Goal: Navigation & Orientation: Find specific page/section

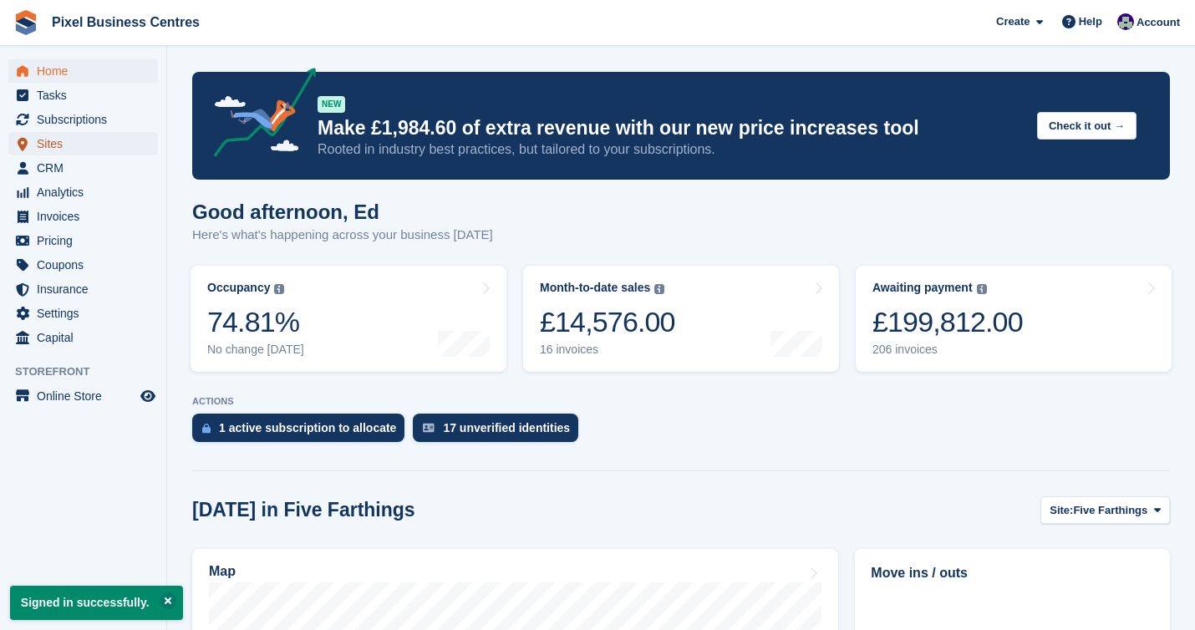
click at [79, 143] on span "Sites" at bounding box center [87, 143] width 100 height 23
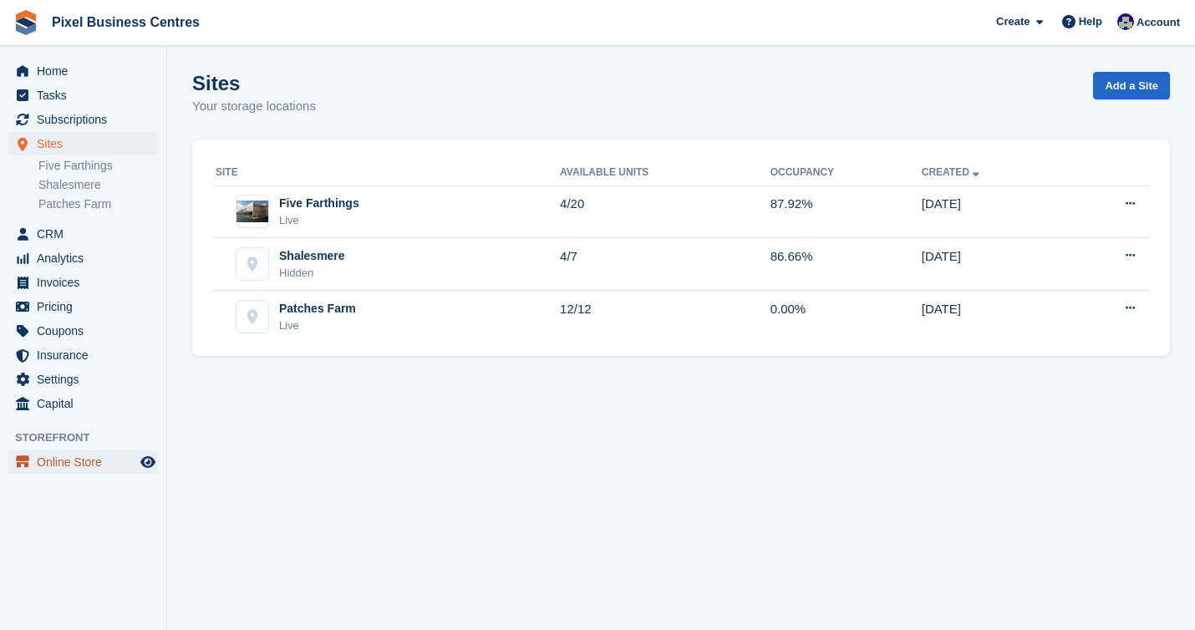
click at [60, 455] on span "Online Store" at bounding box center [87, 461] width 100 height 23
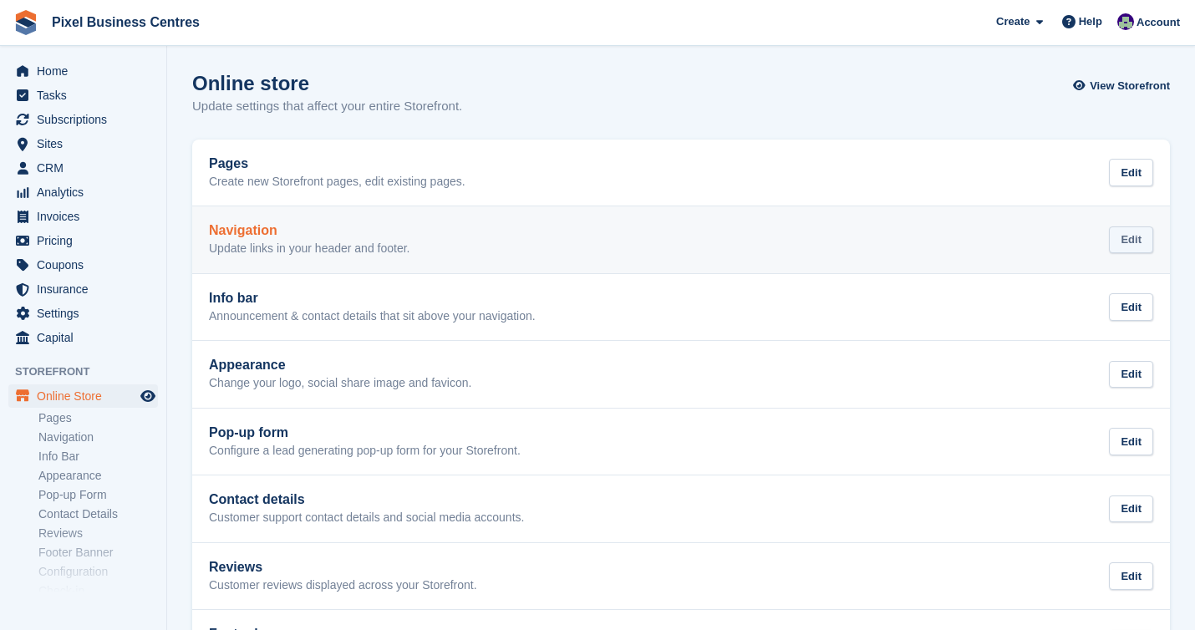
click at [1139, 246] on div "Edit" at bounding box center [1131, 240] width 44 height 28
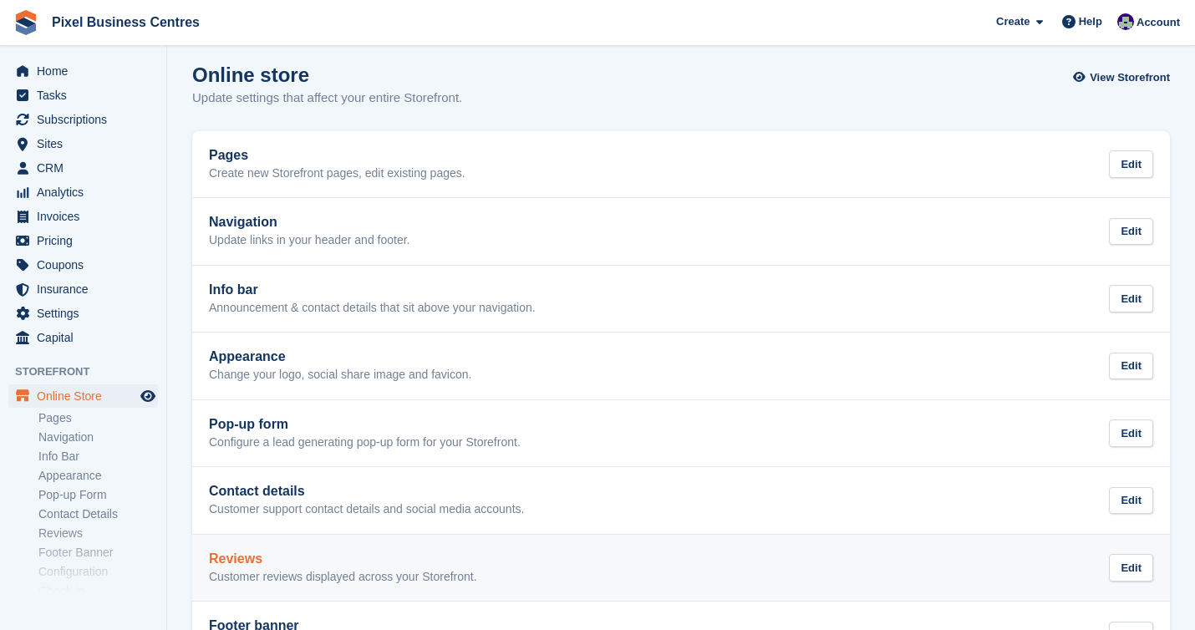
scroll to position [8, 0]
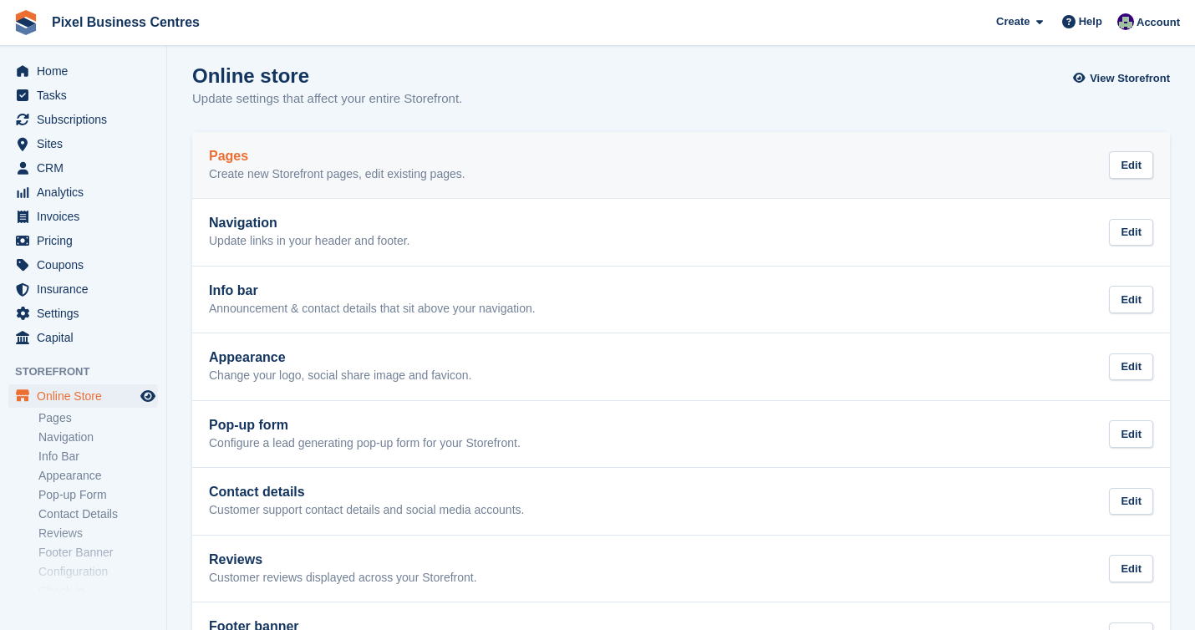
click at [392, 149] on h2 "Pages" at bounding box center [337, 156] width 257 height 15
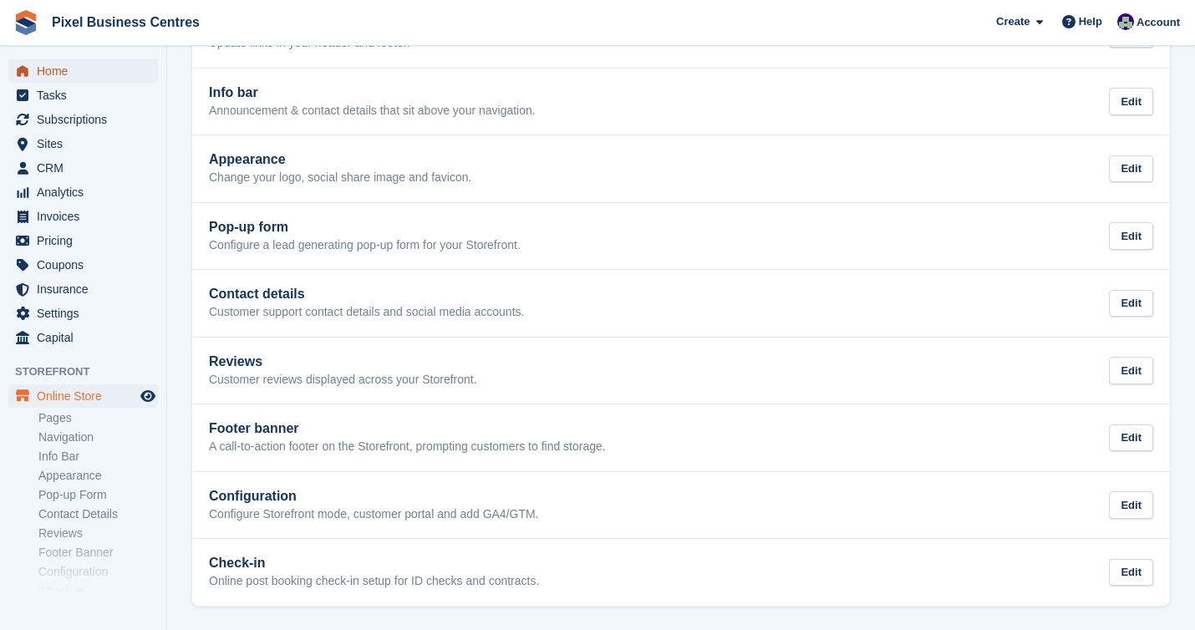
click at [67, 71] on span "Home" at bounding box center [87, 70] width 100 height 23
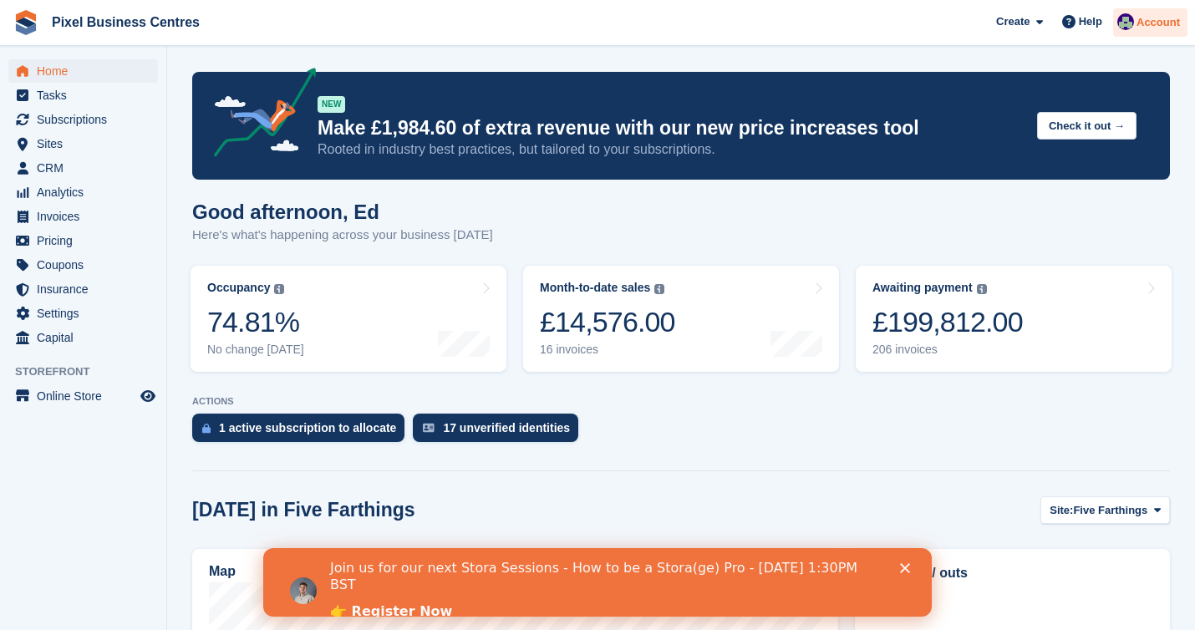
click at [1139, 28] on span "Account" at bounding box center [1157, 22] width 43 height 17
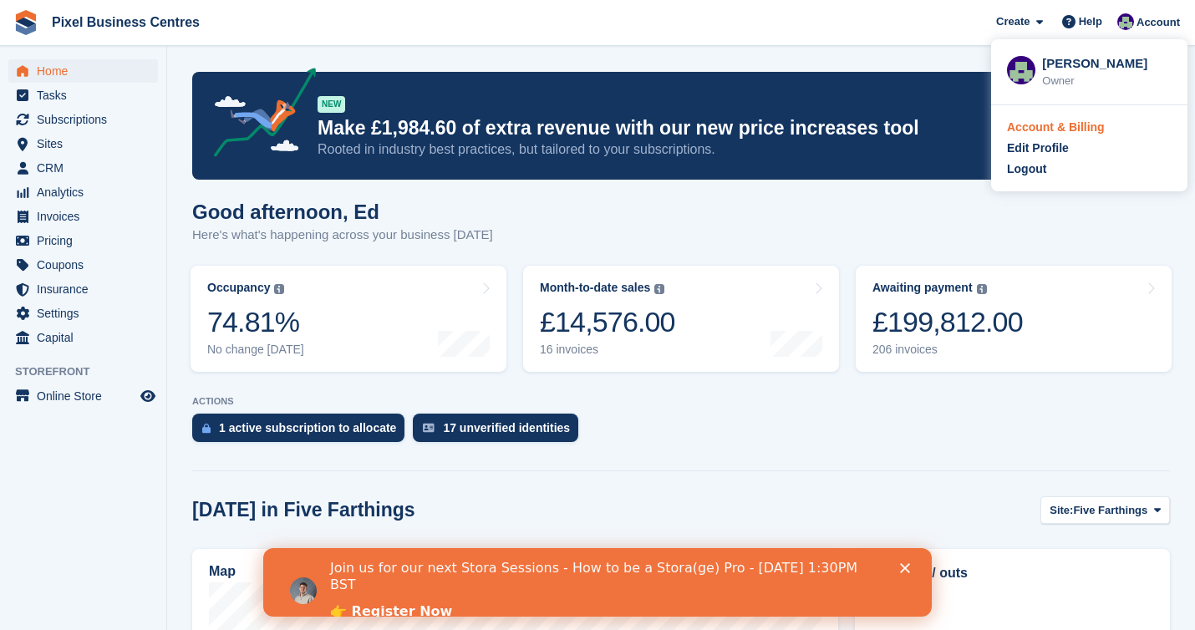
click at [1055, 126] on div "Account & Billing" at bounding box center [1056, 128] width 98 height 18
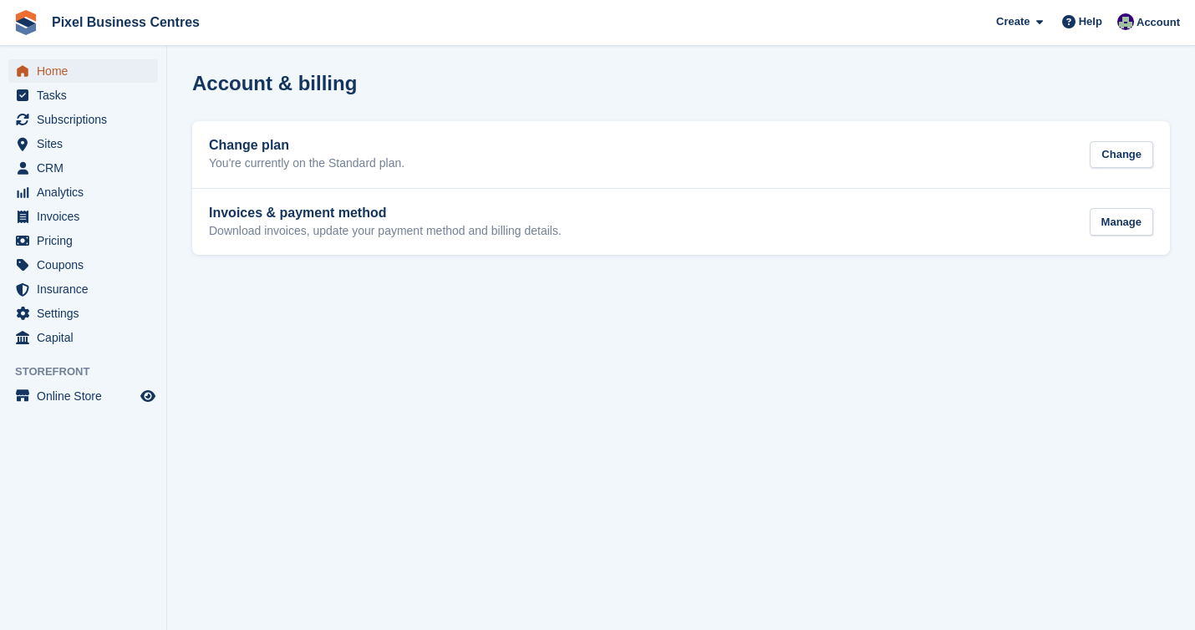
click at [29, 72] on span "menu" at bounding box center [23, 71] width 20 height 20
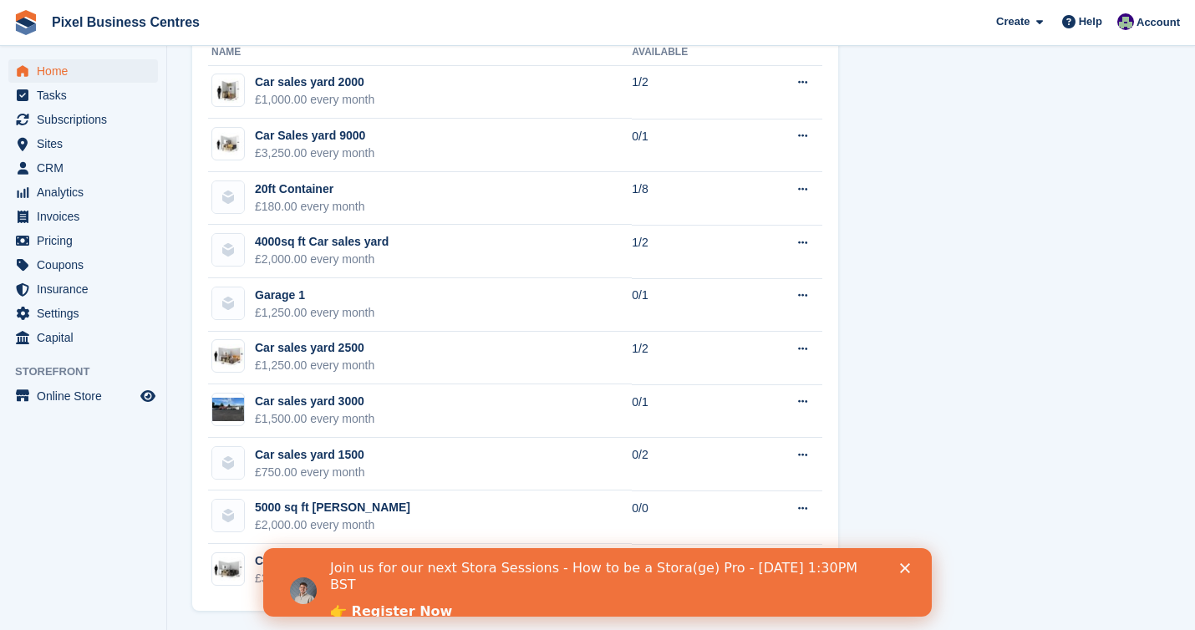
scroll to position [1021, 0]
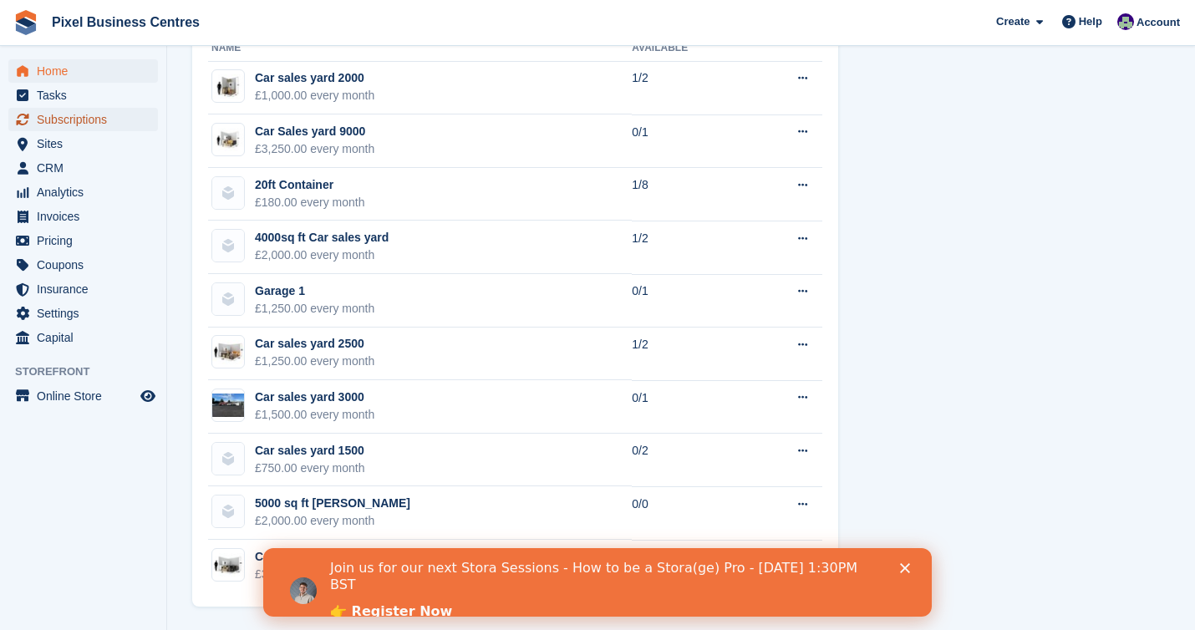
click at [68, 125] on span "Subscriptions" at bounding box center [87, 119] width 100 height 23
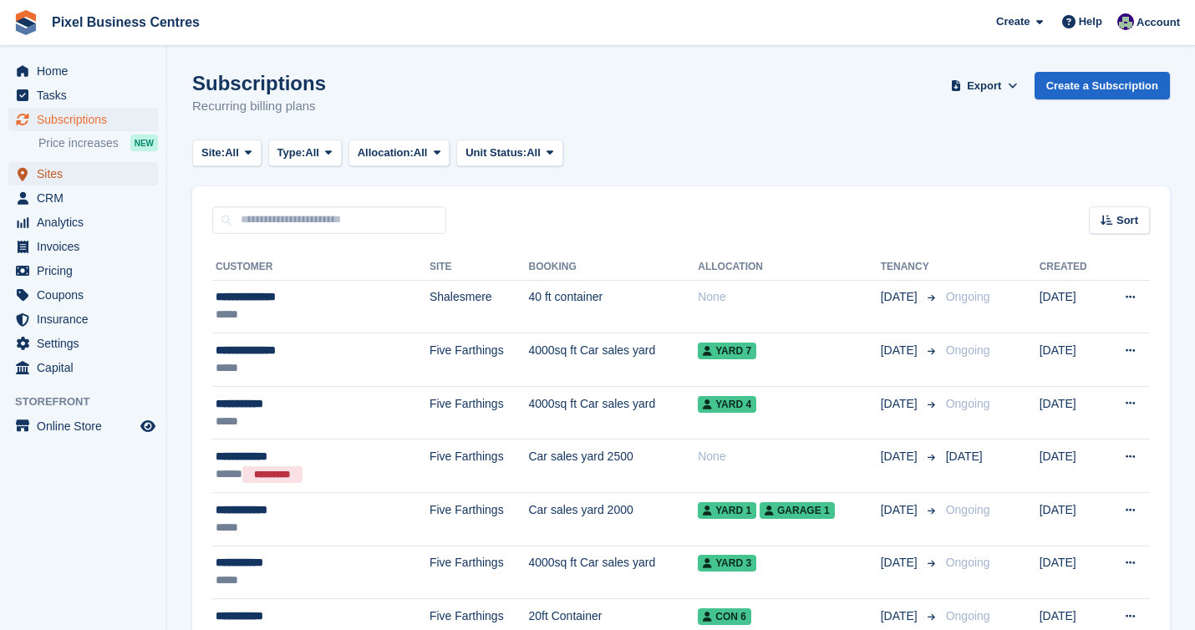
click at [58, 170] on span "Sites" at bounding box center [87, 173] width 100 height 23
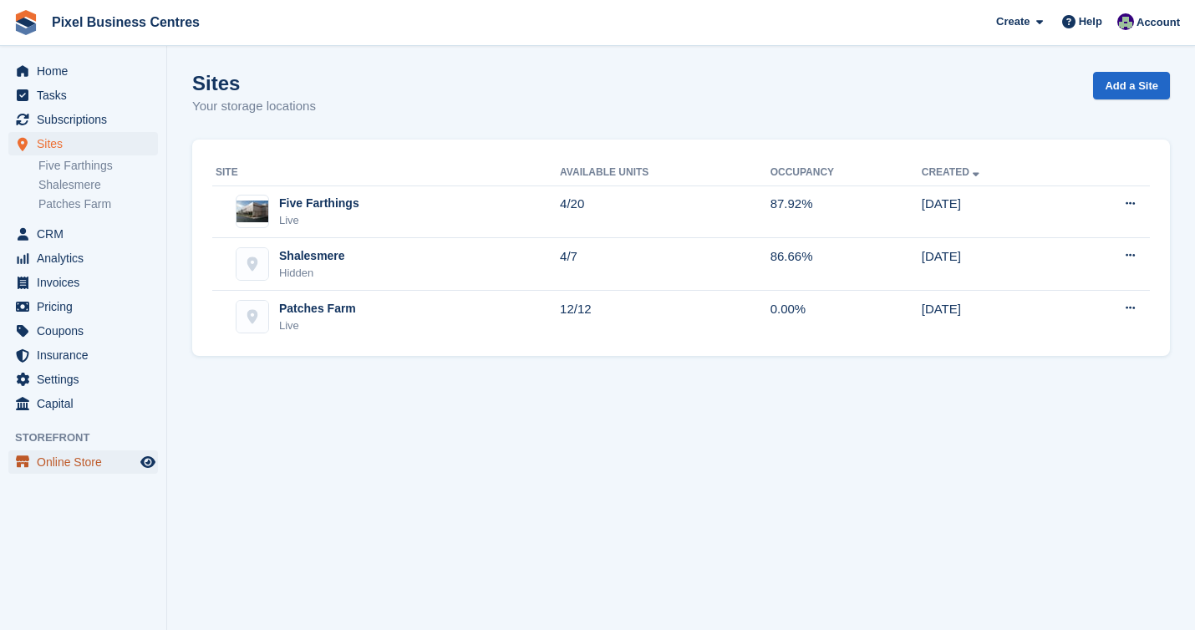
click at [53, 460] on span "Online Store" at bounding box center [87, 461] width 100 height 23
